Goal: Task Accomplishment & Management: Complete application form

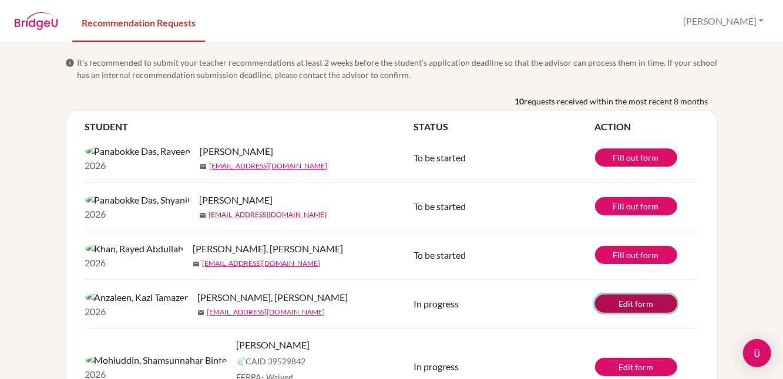
click at [622, 313] on link "Edit form" at bounding box center [636, 304] width 82 height 18
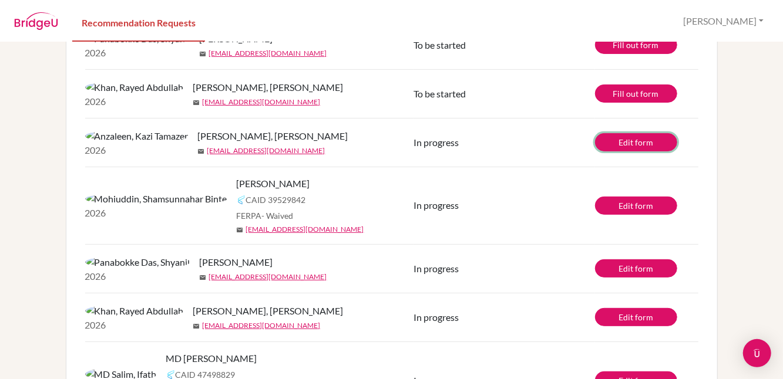
scroll to position [160, 0]
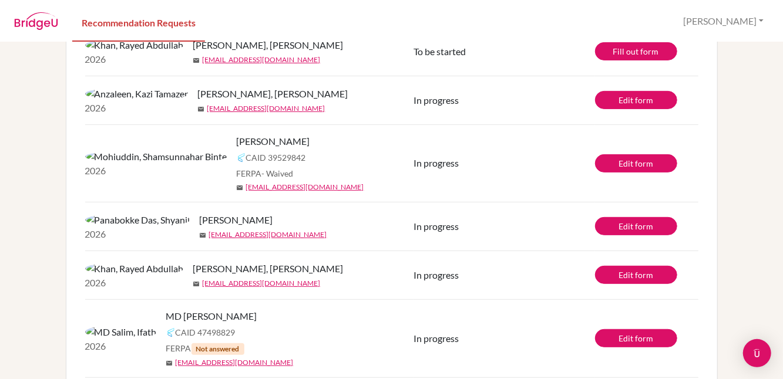
scroll to position [407, 0]
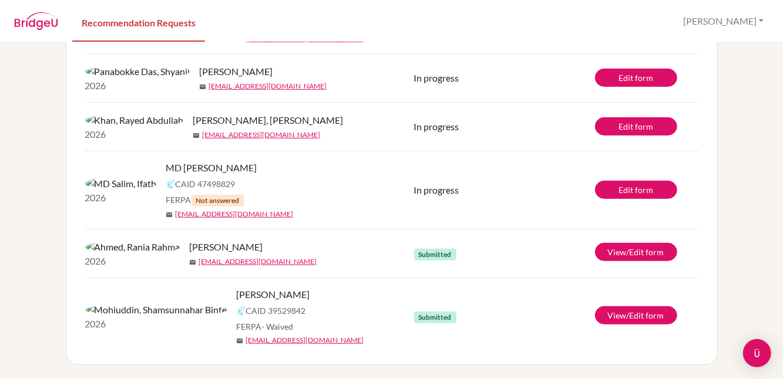
click at [95, 113] on img at bounding box center [134, 120] width 99 height 14
click at [640, 117] on link "Edit form" at bounding box center [636, 126] width 82 height 18
